Goal: Task Accomplishment & Management: Manage account settings

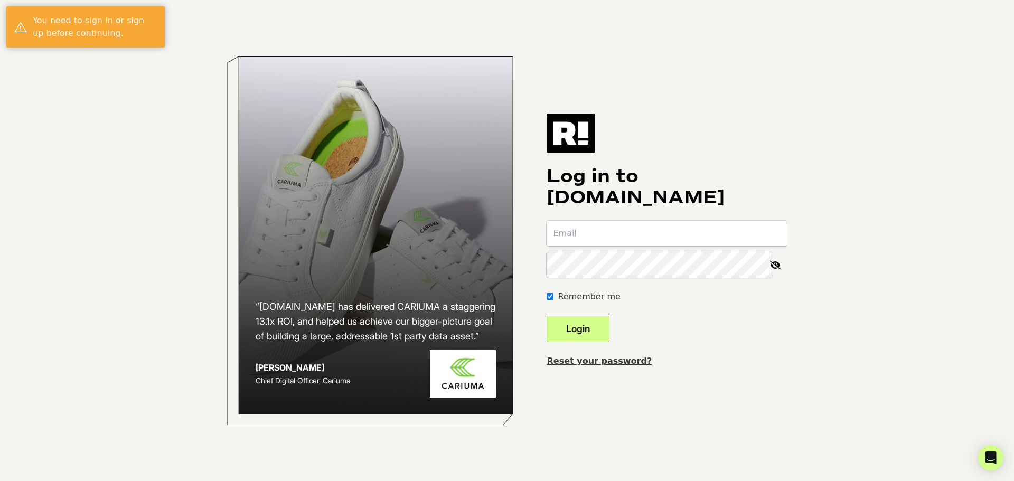
type input "[PERSON_NAME][EMAIL_ADDRESS][DOMAIN_NAME]"
click at [591, 333] on button "Login" at bounding box center [577, 329] width 63 height 26
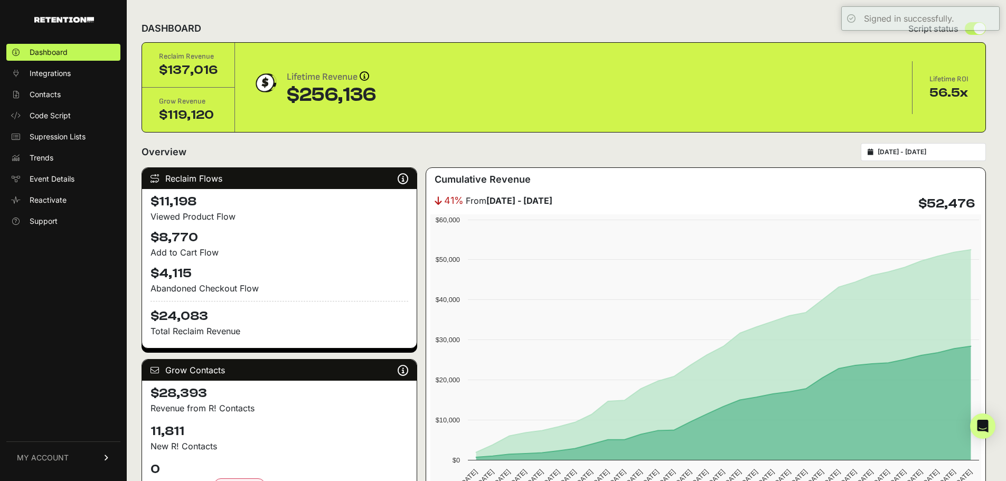
click at [44, 455] on span "MY ACCOUNT" at bounding box center [43, 457] width 52 height 11
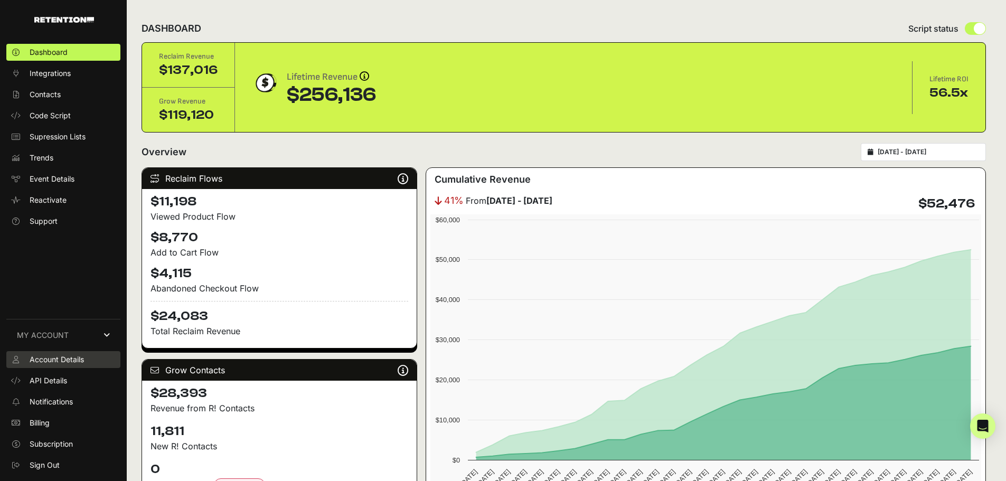
click at [46, 358] on span "Account Details" at bounding box center [57, 359] width 54 height 11
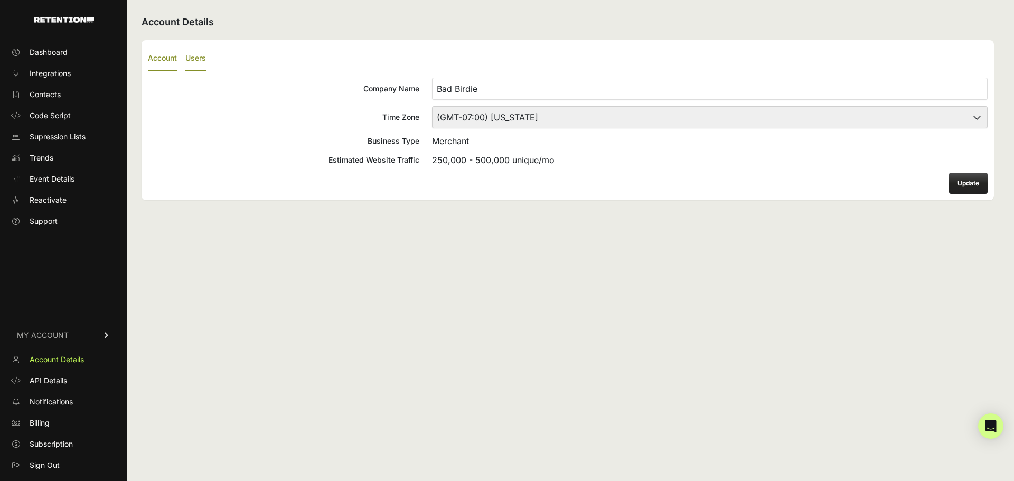
click at [199, 58] on label "Users" at bounding box center [195, 58] width 21 height 25
click at [0, 0] on input "Users" at bounding box center [0, 0] width 0 height 0
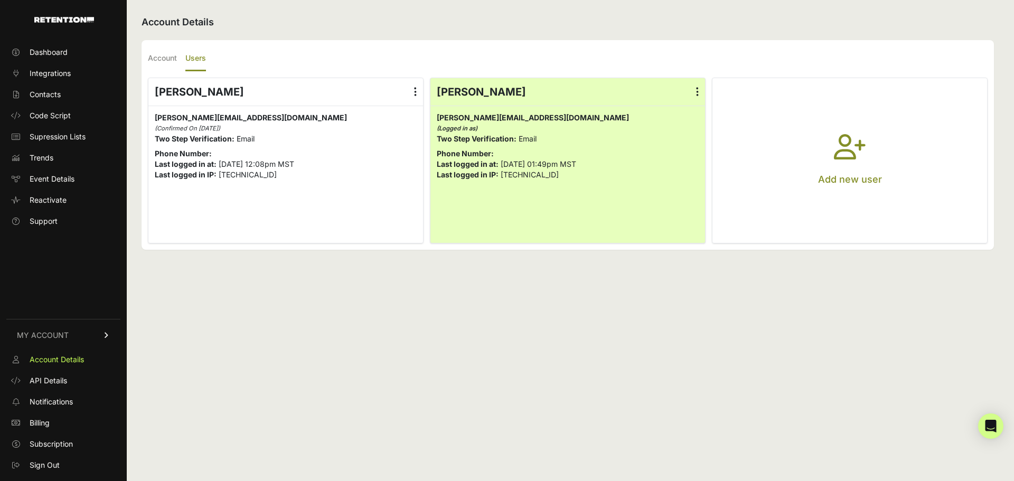
click at [420, 90] on label at bounding box center [415, 91] width 15 height 27
click at [0, 0] on input "radio" at bounding box center [0, 0] width 0 height 0
click at [387, 176] on link "Delete" at bounding box center [384, 176] width 80 height 19
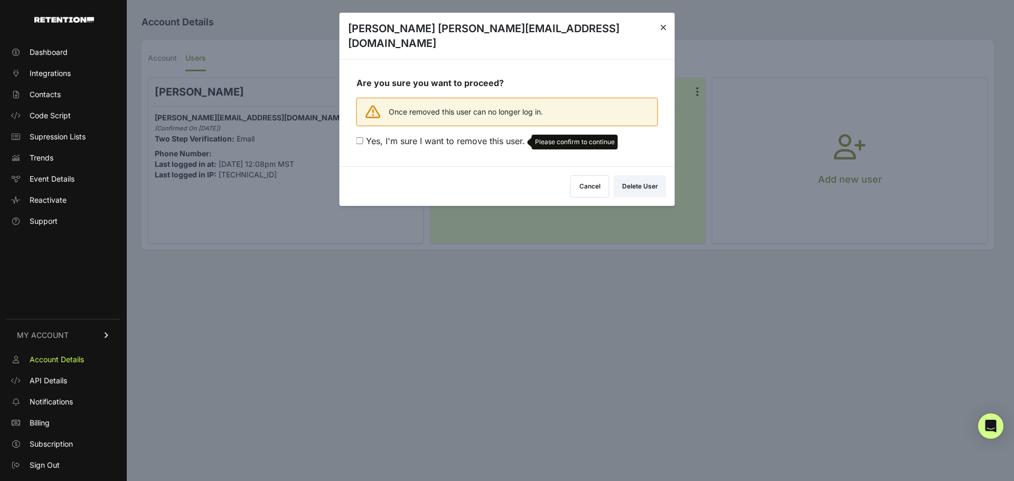
click at [413, 136] on span "Yes, I'm sure I want to remove this user." at bounding box center [445, 141] width 159 height 11
click at [363, 137] on input "Yes, I'm sure I want to remove this user. Please confirm to continue" at bounding box center [359, 140] width 7 height 7
checkbox input "true"
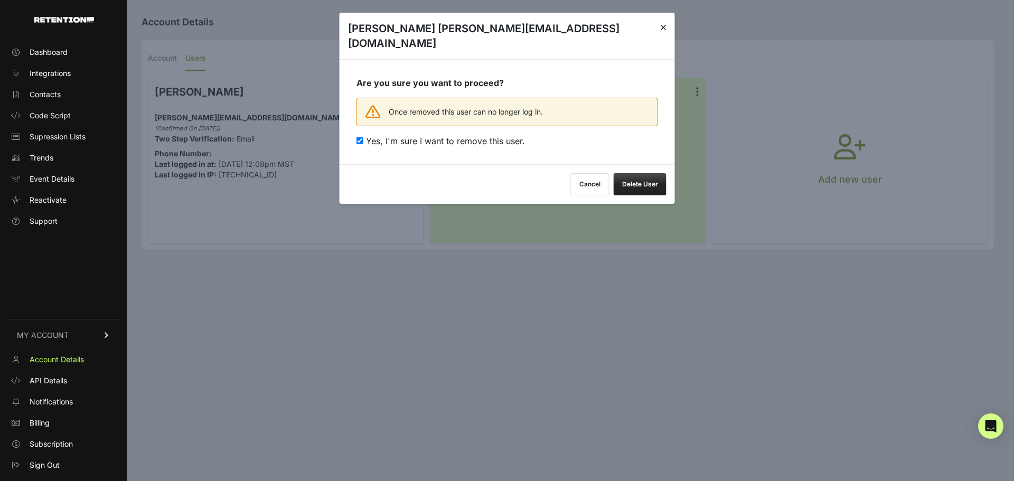
click at [633, 173] on button "Delete User" at bounding box center [639, 184] width 53 height 22
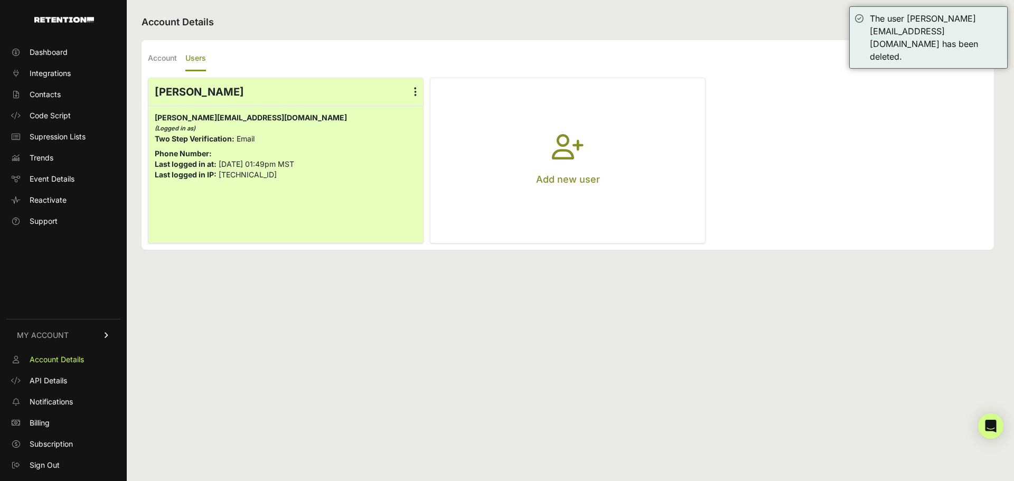
click at [619, 160] on button "Add new user" at bounding box center [567, 160] width 275 height 165
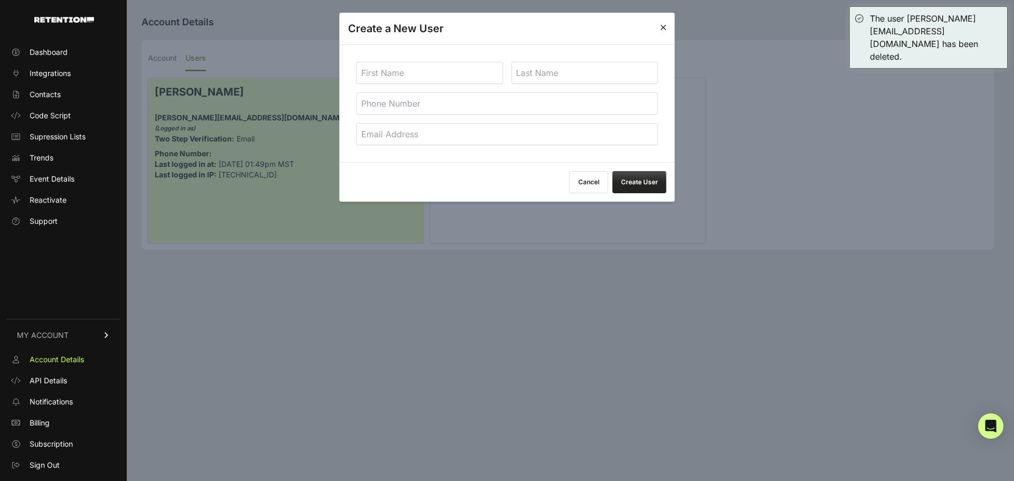
click at [427, 63] on input "text" at bounding box center [429, 73] width 147 height 22
type input "Elise"
type input "p"
type input "perez"
type input "e"
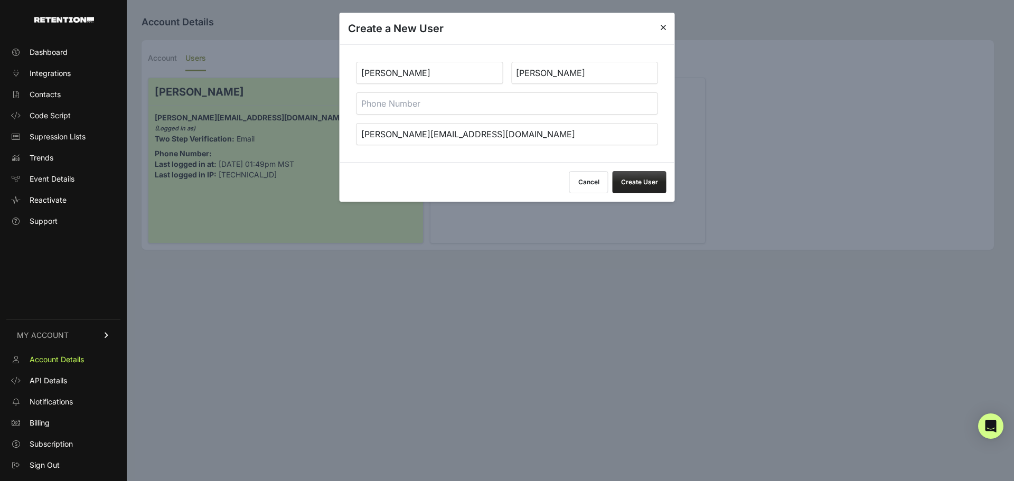
type input "elise@badbirdiegolf.com"
drag, startPoint x: 518, startPoint y: 72, endPoint x: 501, endPoint y: 82, distance: 19.9
click at [500, 82] on div "Elise perez elise@badbirdiegolf.com" at bounding box center [506, 103] width 335 height 118
type input "Perez"
click at [448, 173] on div "Cancel Create User" at bounding box center [506, 182] width 335 height 40
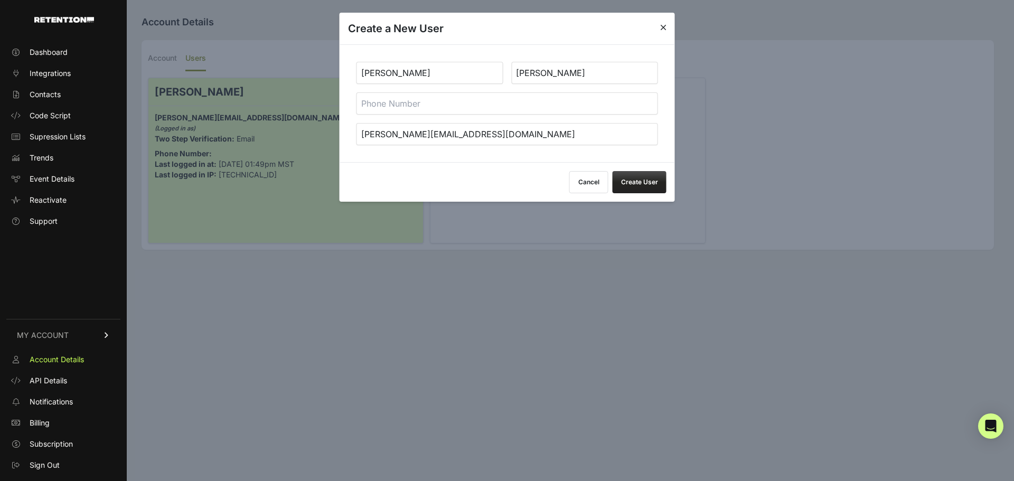
click at [640, 184] on button "Create User" at bounding box center [639, 182] width 54 height 22
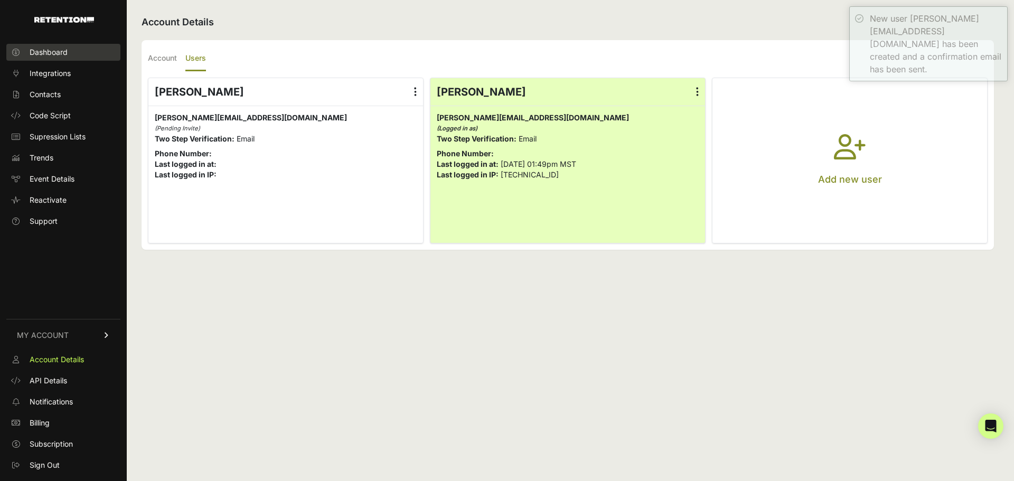
click at [69, 46] on link "Dashboard" at bounding box center [63, 52] width 114 height 17
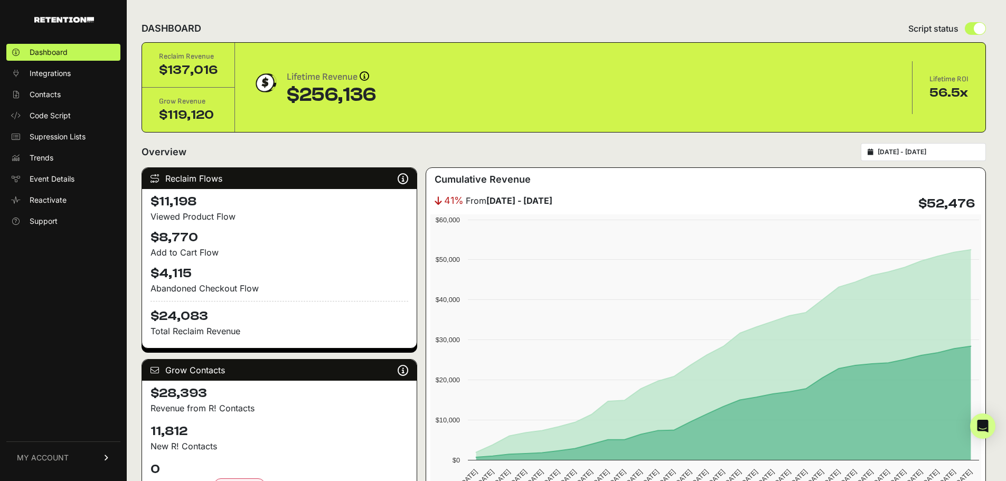
click at [901, 149] on input "[DATE] - [DATE]" at bounding box center [927, 152] width 101 height 8
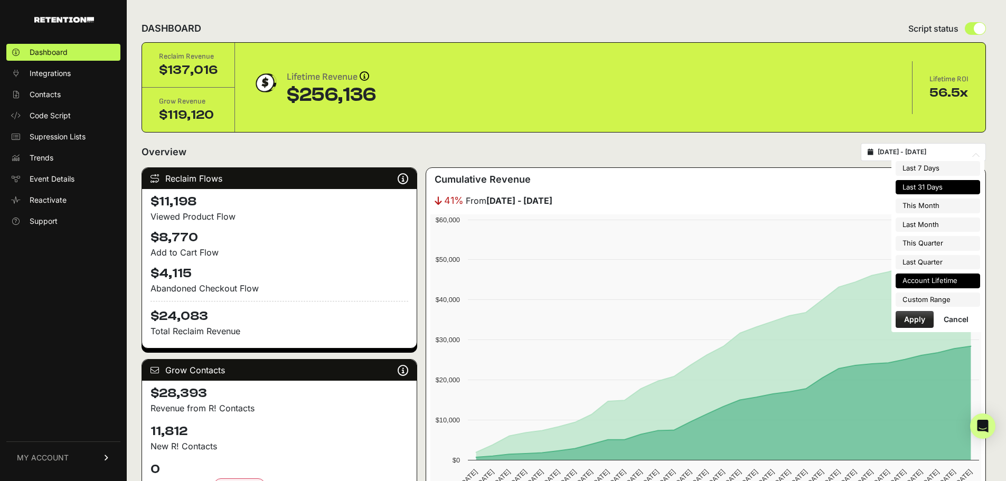
click at [919, 276] on li "Account Lifetime" at bounding box center [937, 280] width 84 height 15
type input "[DATE] - [DATE]"
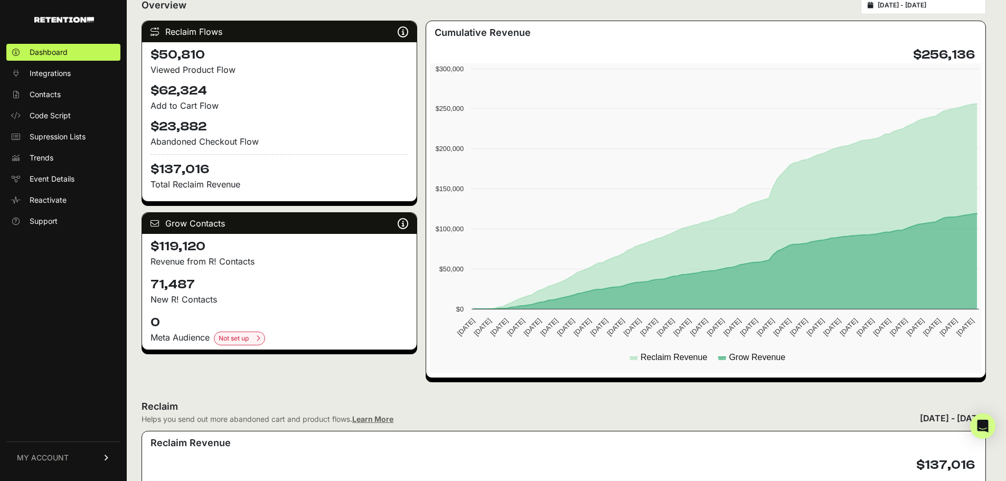
scroll to position [158, 0]
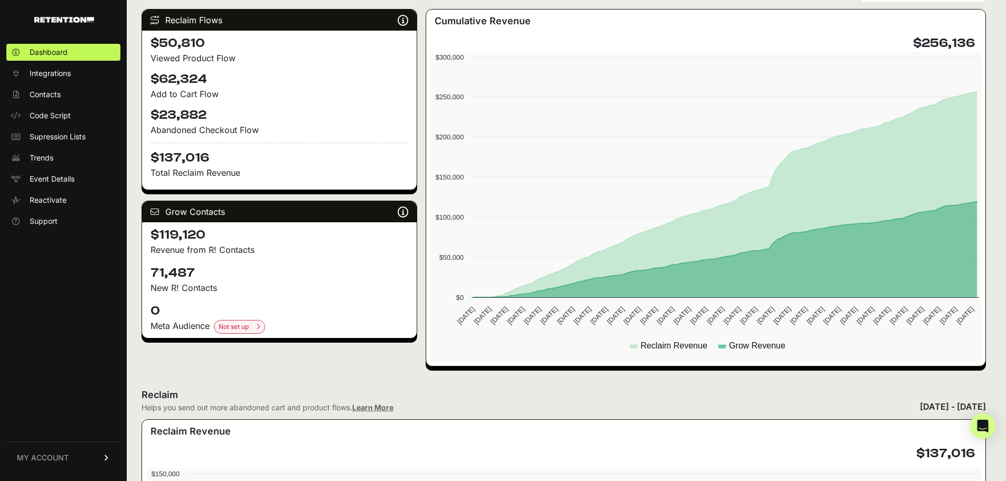
click at [158, 275] on h4 "71,487" at bounding box center [279, 272] width 258 height 17
click at [160, 287] on p "New R! Contacts" at bounding box center [279, 287] width 258 height 13
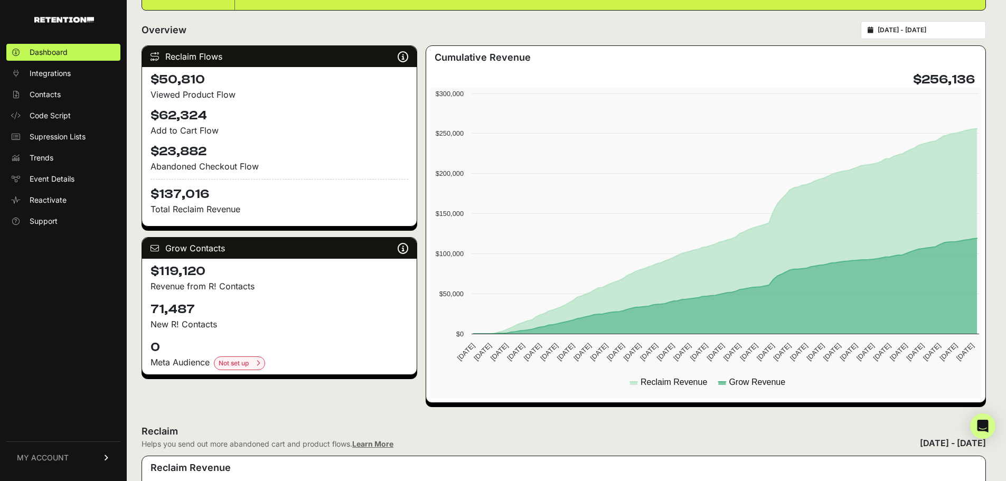
scroll to position [106, 0]
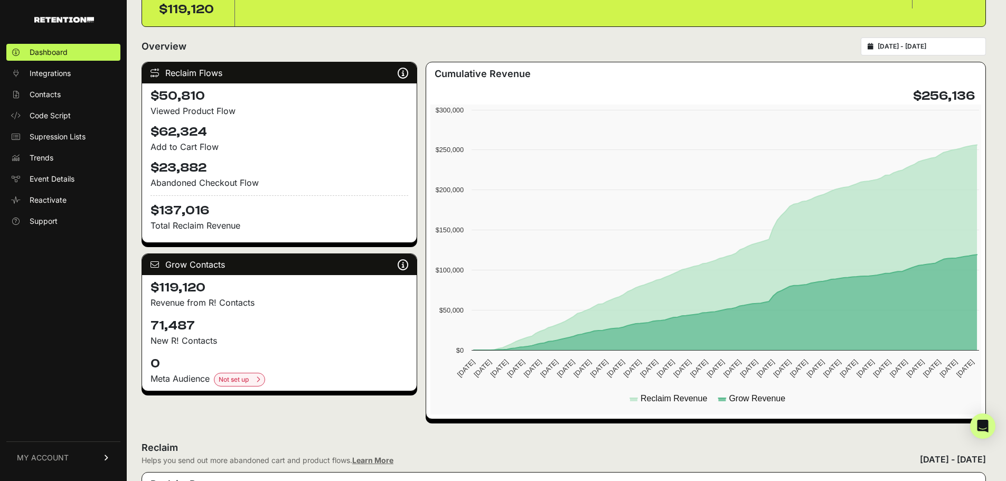
click at [184, 78] on div "Reclaim Flows Reclaim identifies your known audience when your ESP can't (due t…" at bounding box center [279, 72] width 275 height 21
click at [184, 93] on h4 "$50,810" at bounding box center [279, 96] width 258 height 17
click at [194, 125] on h4 "$62,324" at bounding box center [279, 132] width 258 height 17
